Goal: Information Seeking & Learning: Learn about a topic

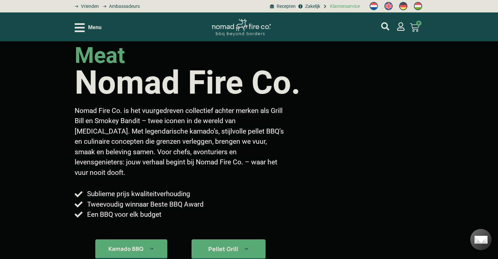
click at [345, 5] on span "Klantenservice" at bounding box center [343, 6] width 31 height 7
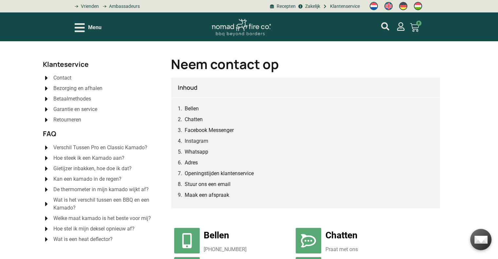
click at [81, 145] on span "Verschil Tussen Pro en Classic Kamado?" at bounding box center [100, 148] width 96 height 8
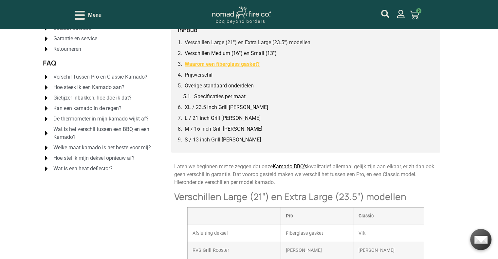
scroll to position [70, 0]
click at [112, 87] on span "Hoe steek ik een Kamado aan?" at bounding box center [88, 88] width 73 height 8
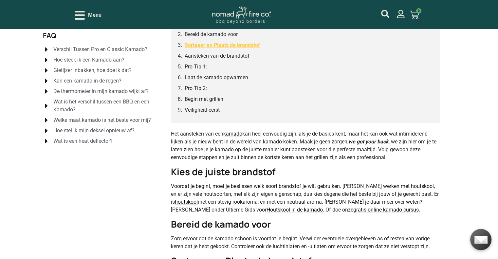
scroll to position [99, 0]
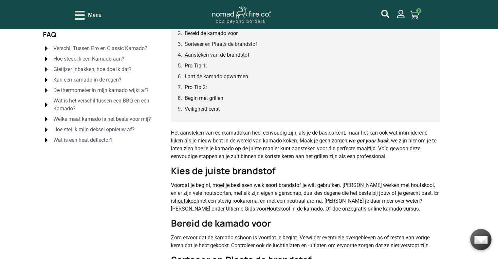
click at [87, 68] on span "Gietijzer inbakken, hoe doe ik dat?" at bounding box center [92, 69] width 80 height 8
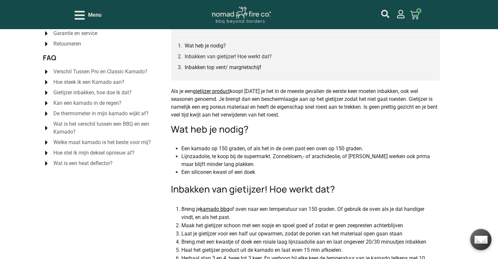
scroll to position [73, 0]
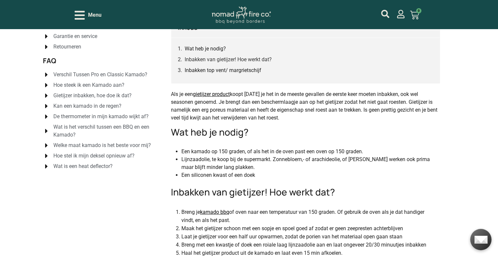
click at [98, 104] on span "Kan een kamado in de regen?" at bounding box center [87, 106] width 70 height 8
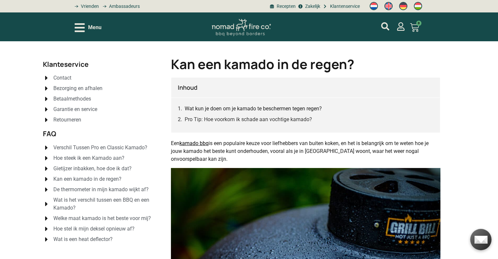
click at [76, 187] on span "De thermometer in mijn kamado wijkt af?" at bounding box center [100, 189] width 97 height 8
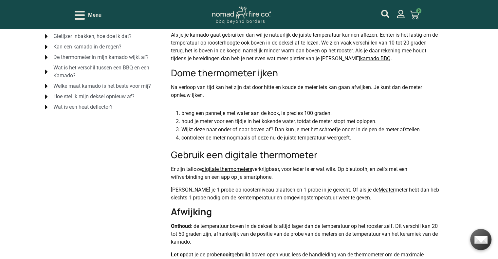
scroll to position [132, 0]
click at [105, 87] on span "Welke maat kamado is het beste voor mij?" at bounding box center [101, 86] width 99 height 8
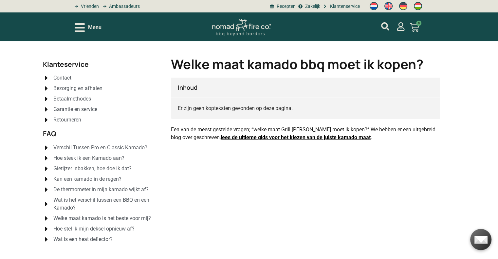
click at [220, 139] on link "lees de ultieme gids voor het kiezen van de juiste kamado maat" at bounding box center [295, 137] width 150 height 6
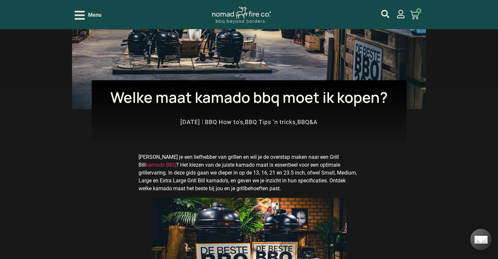
scroll to position [145, 0]
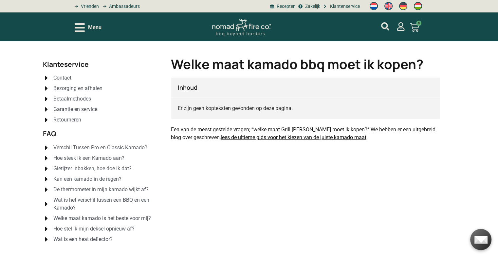
drag, startPoint x: 386, startPoint y: 0, endPoint x: 353, endPoint y: 18, distance: 36.7
click at [353, 18] on div "Menu Geen producten in je winkelwagen. € 0,00 0 Winkelwagen" at bounding box center [249, 26] width 348 height 29
click at [94, 30] on span "Menu" at bounding box center [94, 28] width 13 height 8
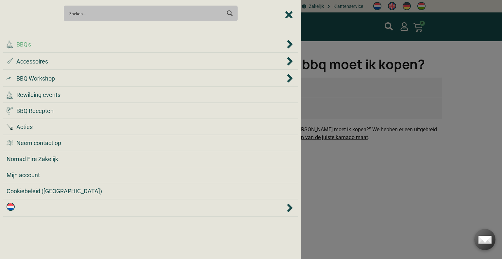
click at [85, 43] on div ".cls-1 { fill: #042e2c; } BBQ's" at bounding box center [146, 44] width 279 height 9
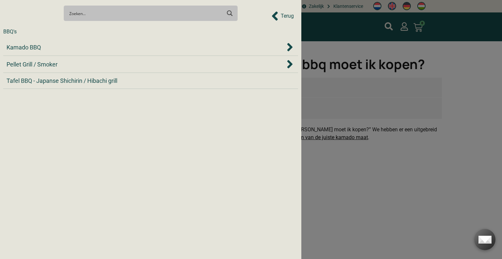
click at [85, 43] on div "Kamado BBQ" at bounding box center [146, 47] width 279 height 9
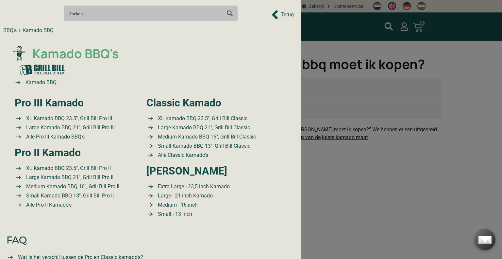
click at [79, 58] on span "Kamado BBQ's" at bounding box center [75, 53] width 88 height 19
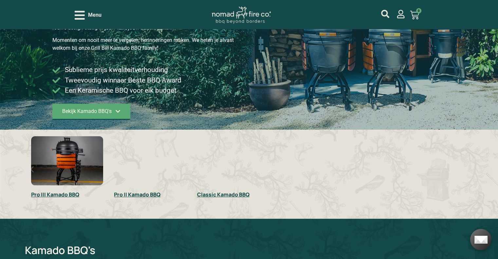
scroll to position [84, 0]
